Goal: Find specific page/section: Find specific page/section

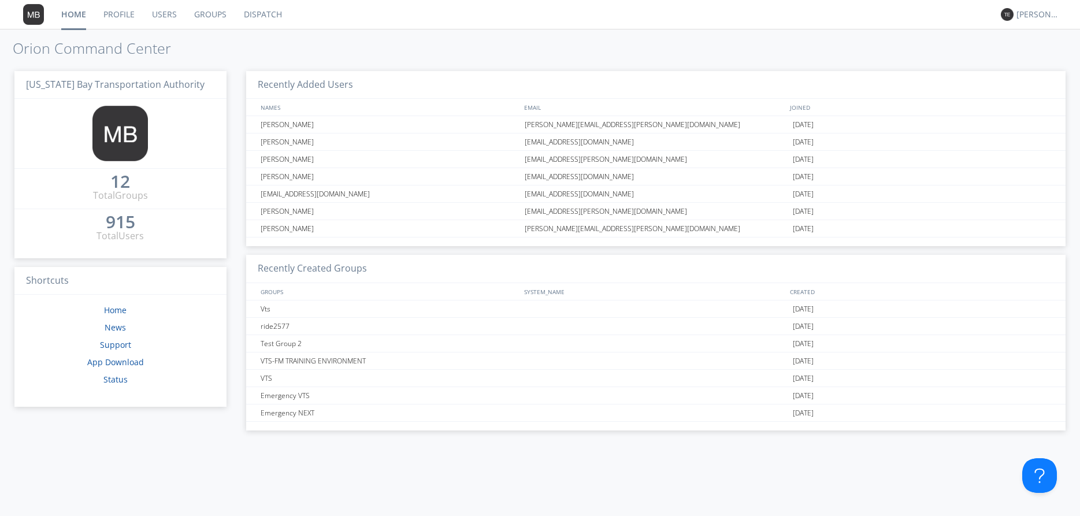
click at [259, 10] on link "Dispatch" at bounding box center [262, 14] width 55 height 29
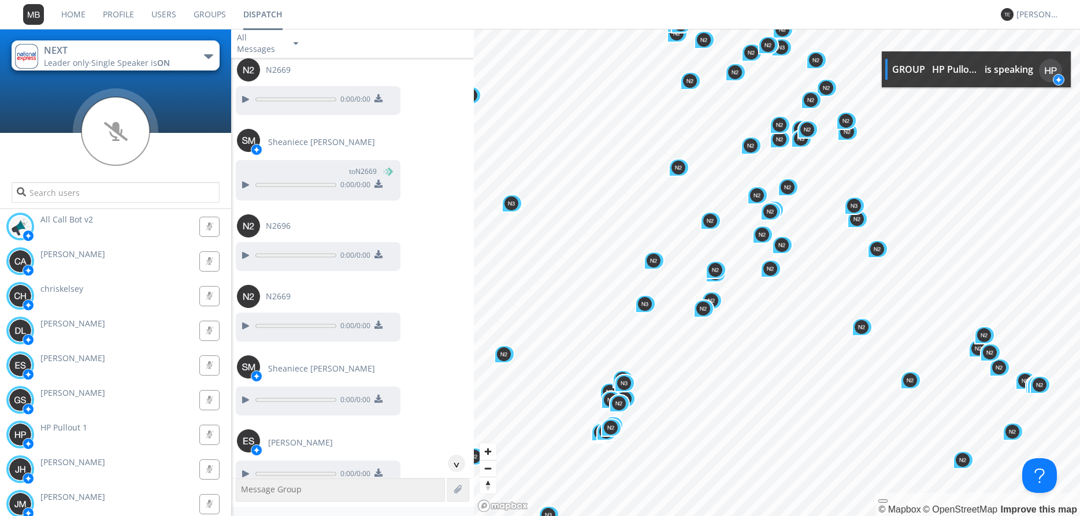
scroll to position [2401, 0]
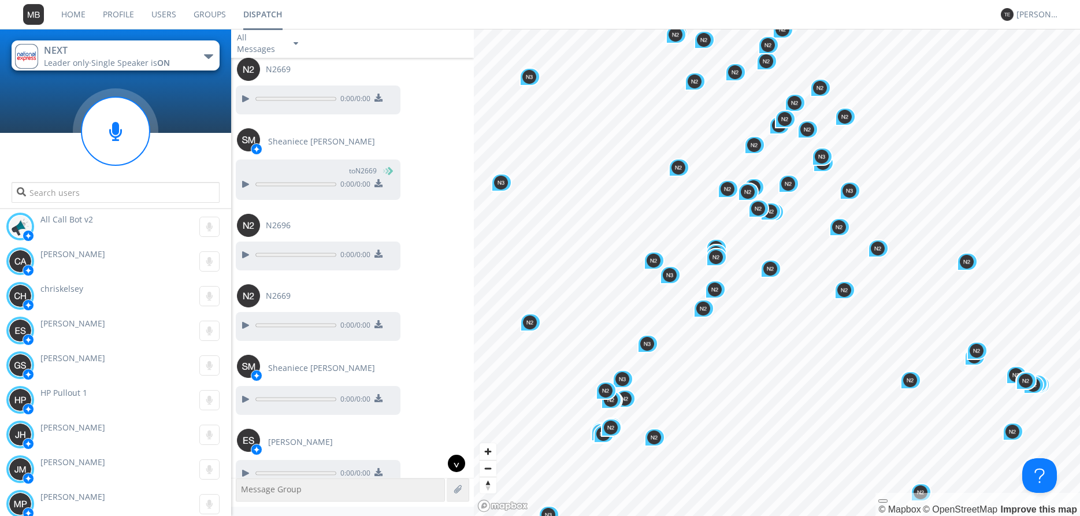
click at [453, 462] on div "^" at bounding box center [456, 463] width 17 height 17
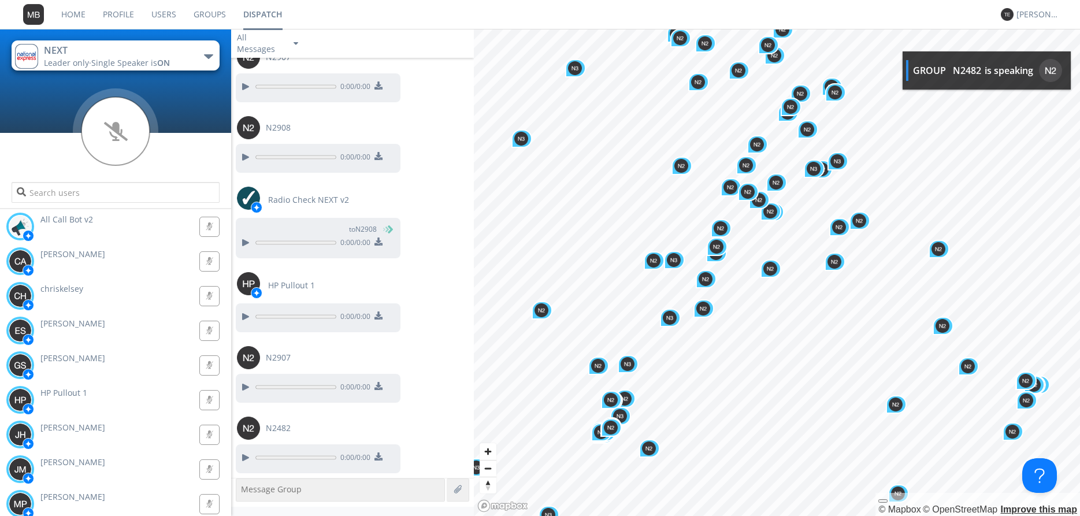
scroll to position [4745, 0]
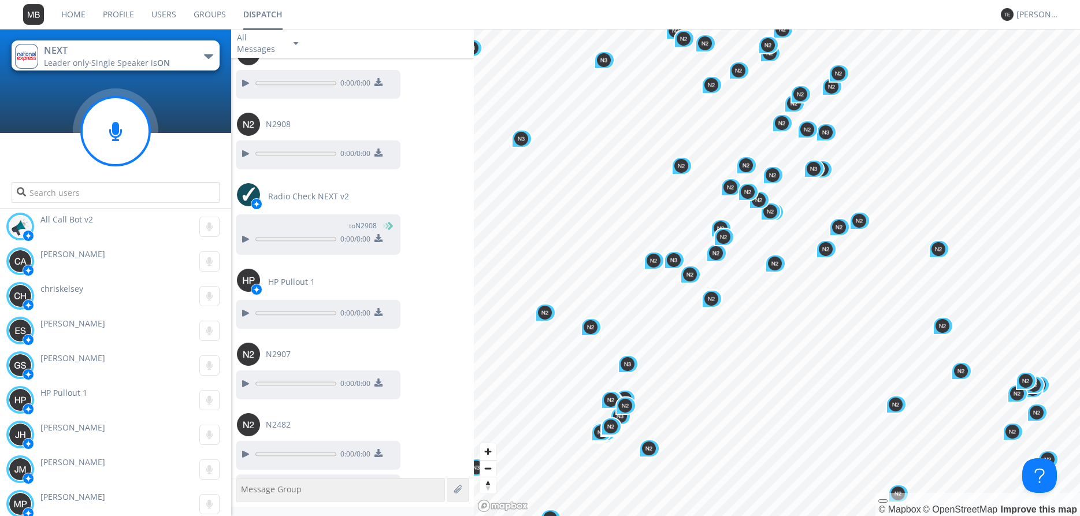
click at [113, 131] on icon at bounding box center [115, 131] width 13 height 19
click at [113, 131] on g at bounding box center [115, 131] width 68 height 68
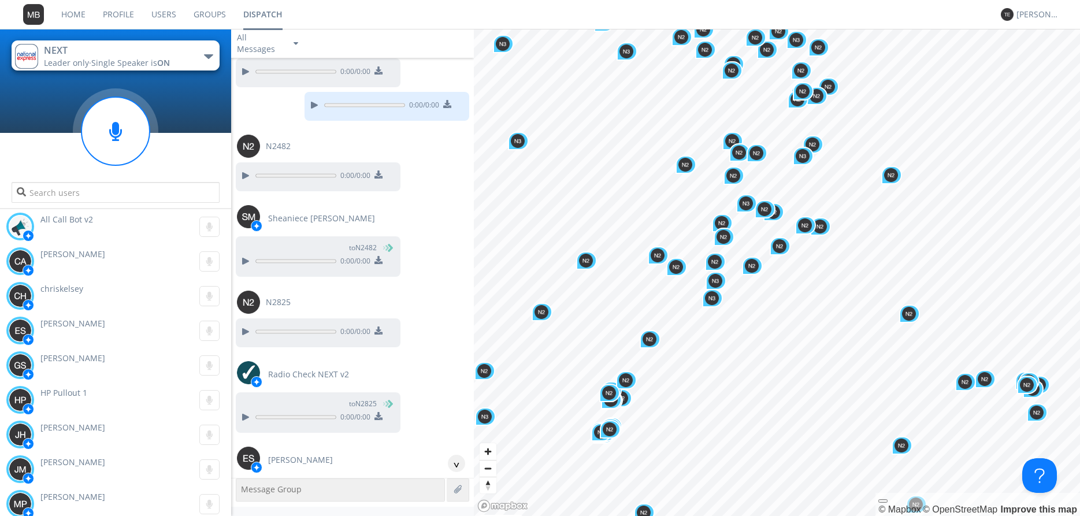
scroll to position [5163, 0]
click at [459, 462] on div "^" at bounding box center [456, 463] width 17 height 17
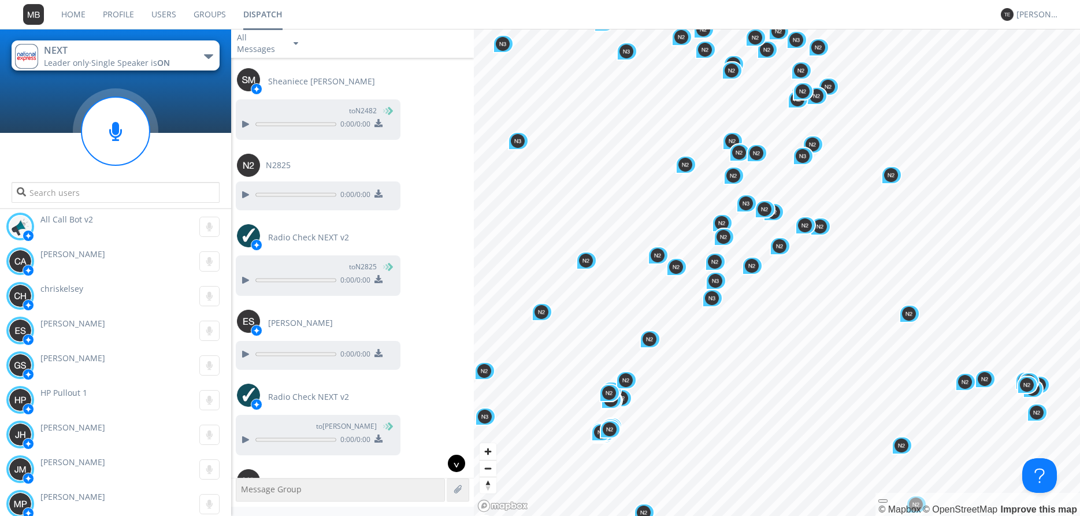
scroll to position [5351, 0]
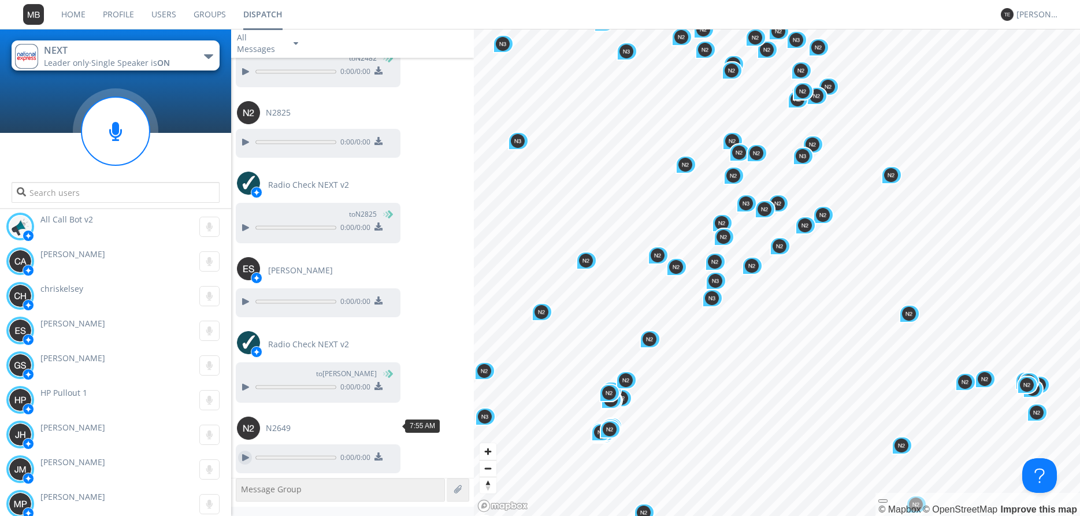
click at [247, 451] on div at bounding box center [245, 458] width 14 height 14
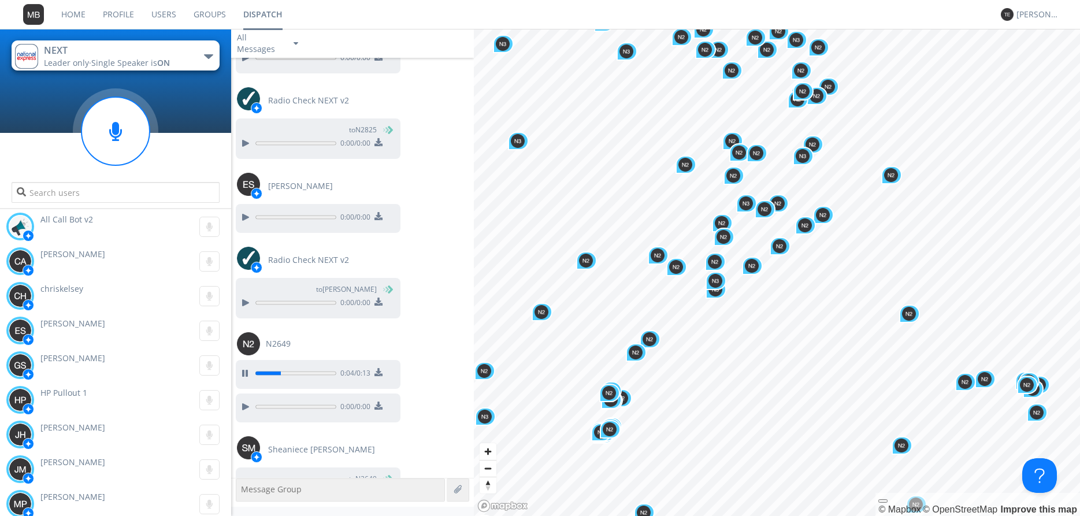
scroll to position [5436, 0]
click at [243, 485] on div at bounding box center [245, 492] width 14 height 14
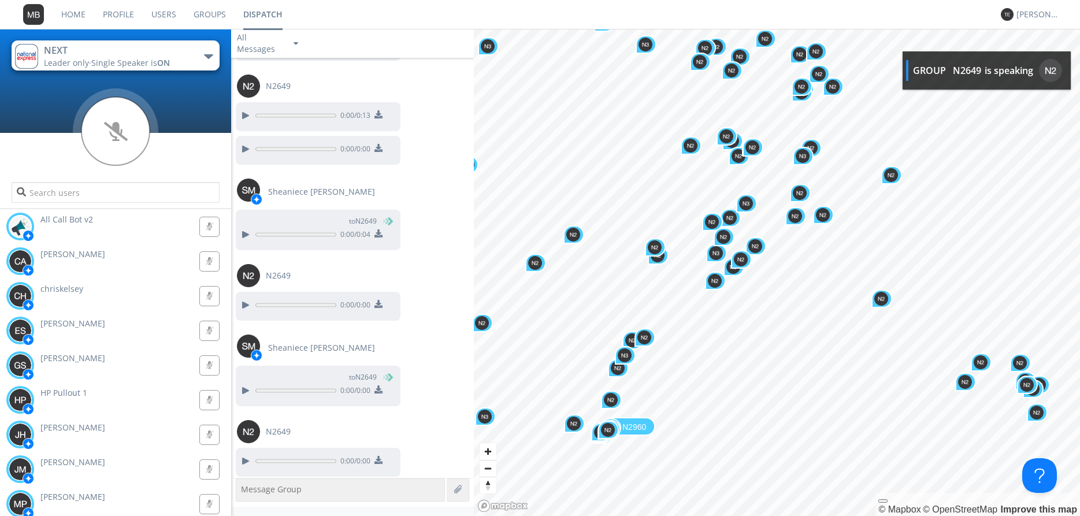
scroll to position [5694, 0]
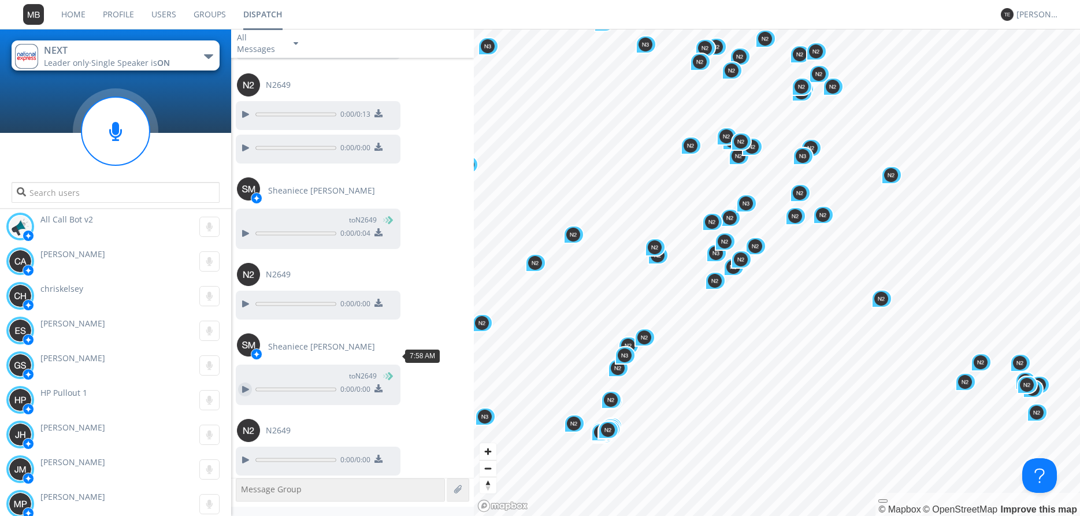
click at [249, 383] on div at bounding box center [245, 390] width 14 height 14
click at [71, 194] on input "text" at bounding box center [116, 192] width 208 height 21
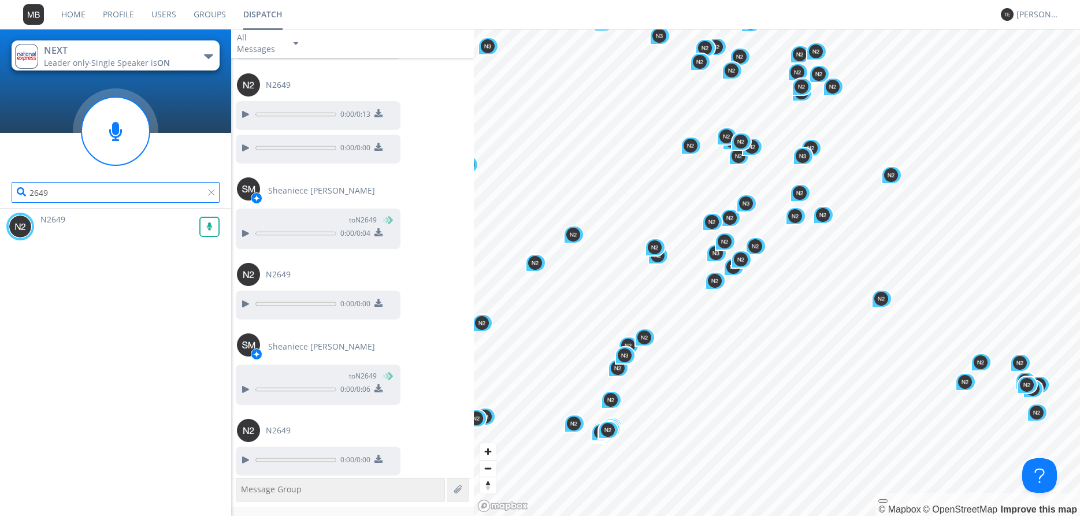
type input "2649"
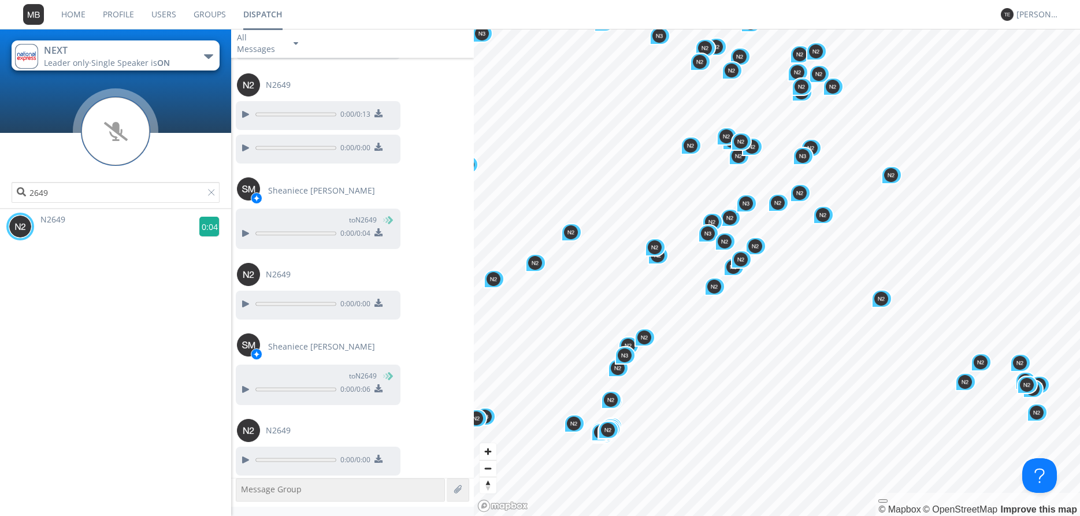
click at [207, 227] on g at bounding box center [209, 227] width 20 height 20
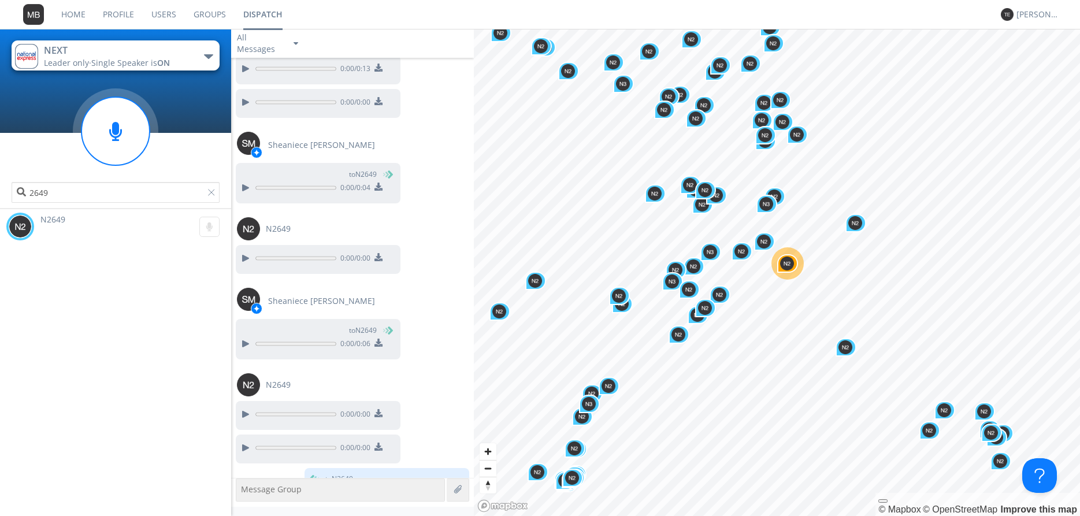
scroll to position [5741, 0]
click at [208, 193] on div at bounding box center [214, 195] width 12 height 12
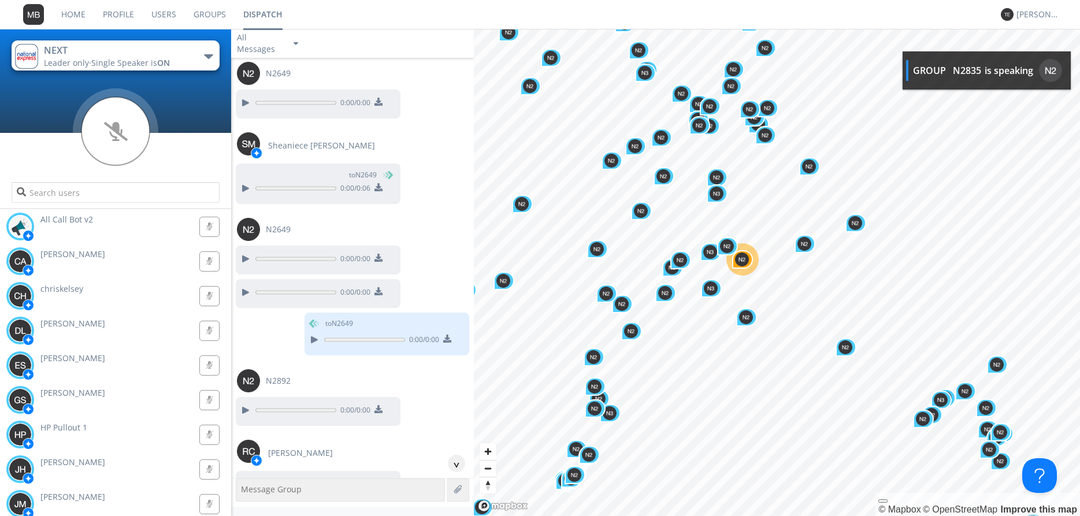
scroll to position [5896, 0]
